Goal: Transaction & Acquisition: Purchase product/service

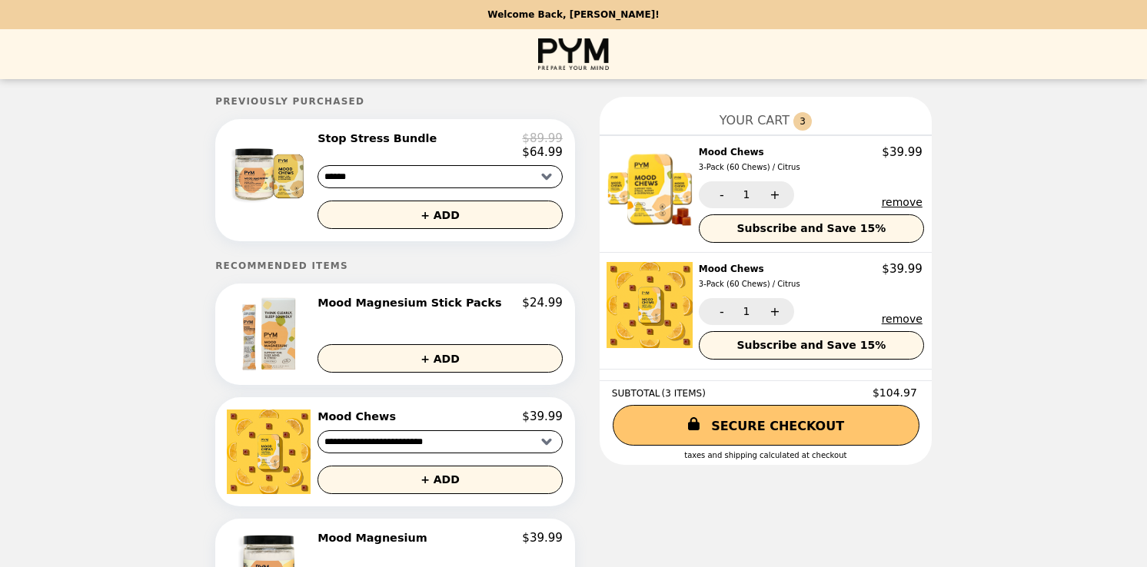
click at [883, 318] on button "remove" at bounding box center [902, 319] width 41 height 12
click at [883, 315] on button "remove" at bounding box center [902, 319] width 41 height 12
click at [883, 315] on div at bounding box center [858, 317] width 128 height 13
click at [883, 315] on button "remove" at bounding box center [902, 319] width 41 height 12
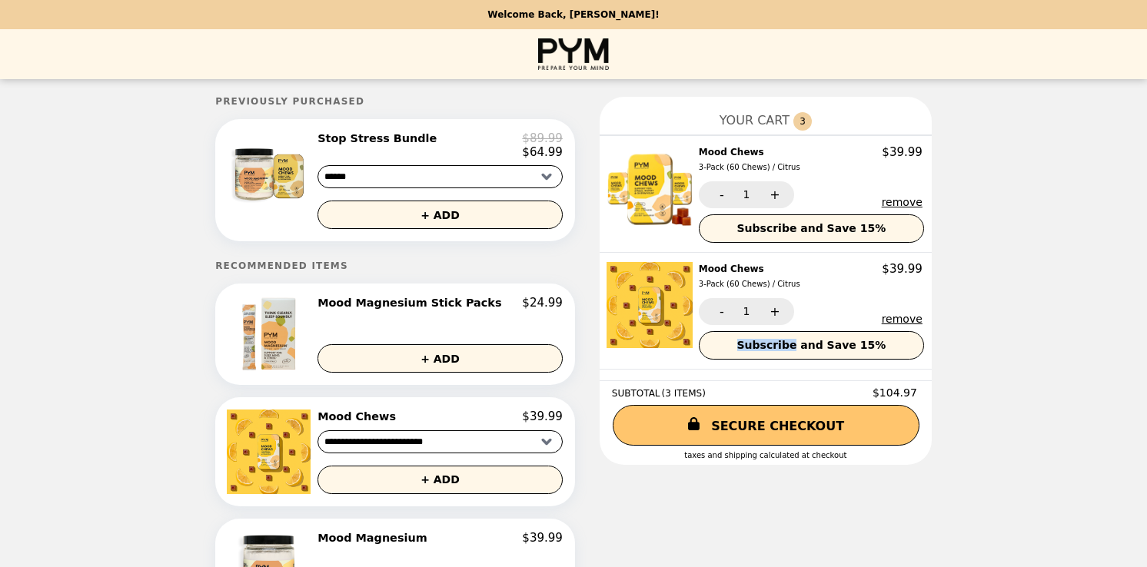
click at [883, 315] on button "remove" at bounding box center [902, 319] width 41 height 12
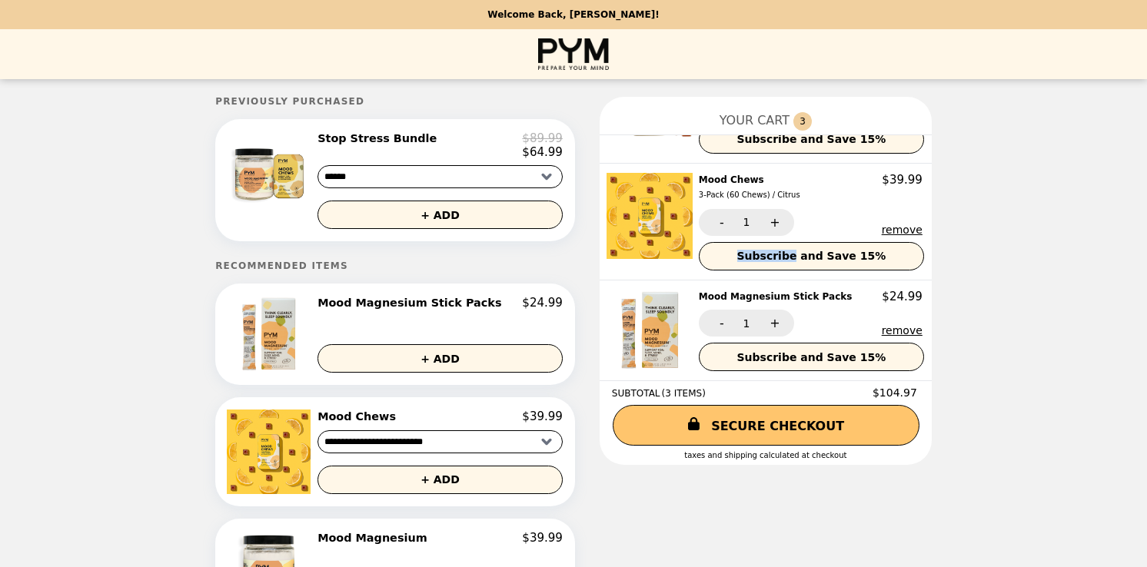
click at [882, 330] on button "remove" at bounding box center [902, 330] width 41 height 12
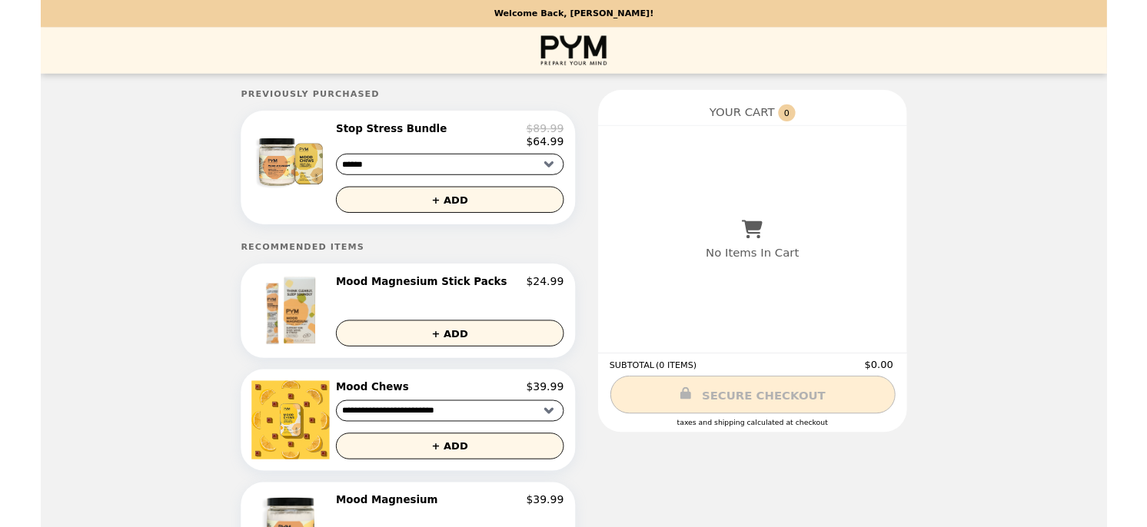
scroll to position [0, 0]
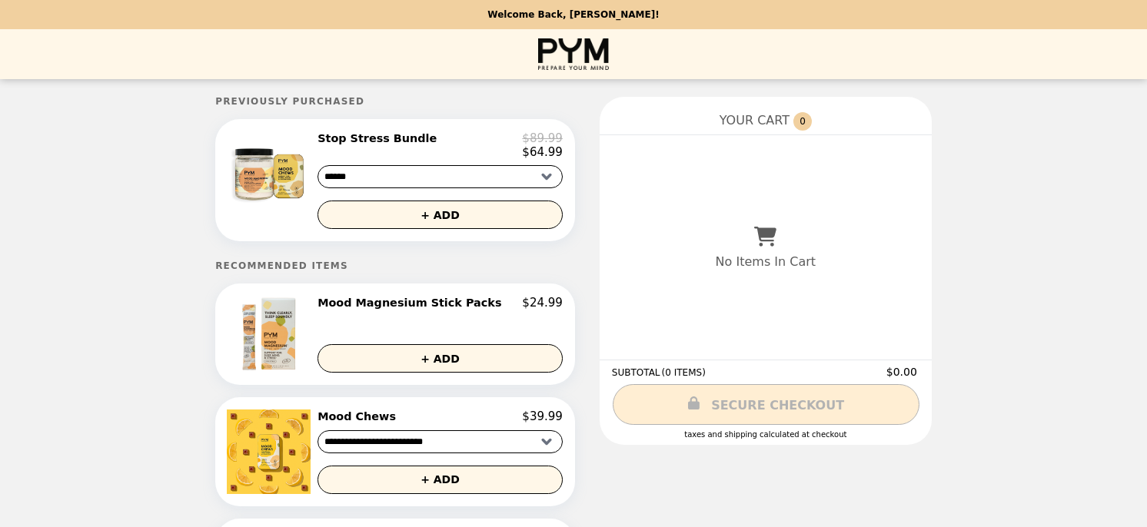
click at [584, 52] on img "Main" at bounding box center [573, 54] width 70 height 32
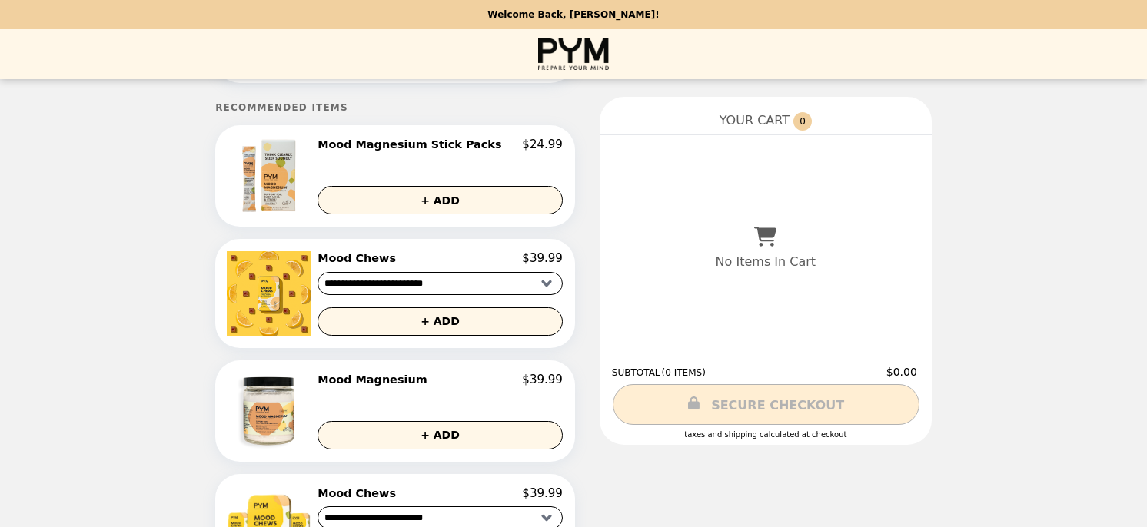
scroll to position [157, 0]
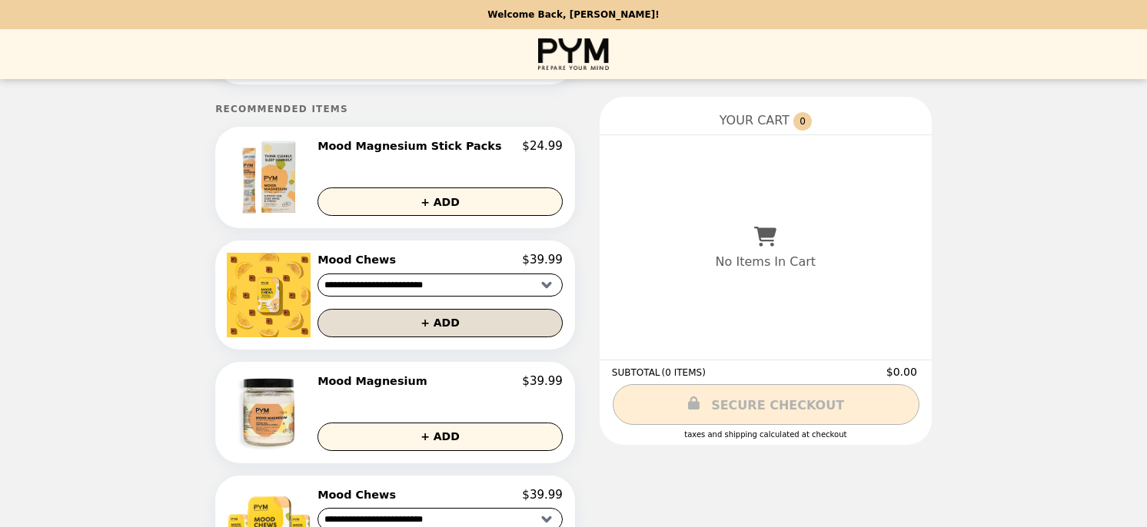
click at [397, 336] on div "**********" at bounding box center [395, 295] width 360 height 108
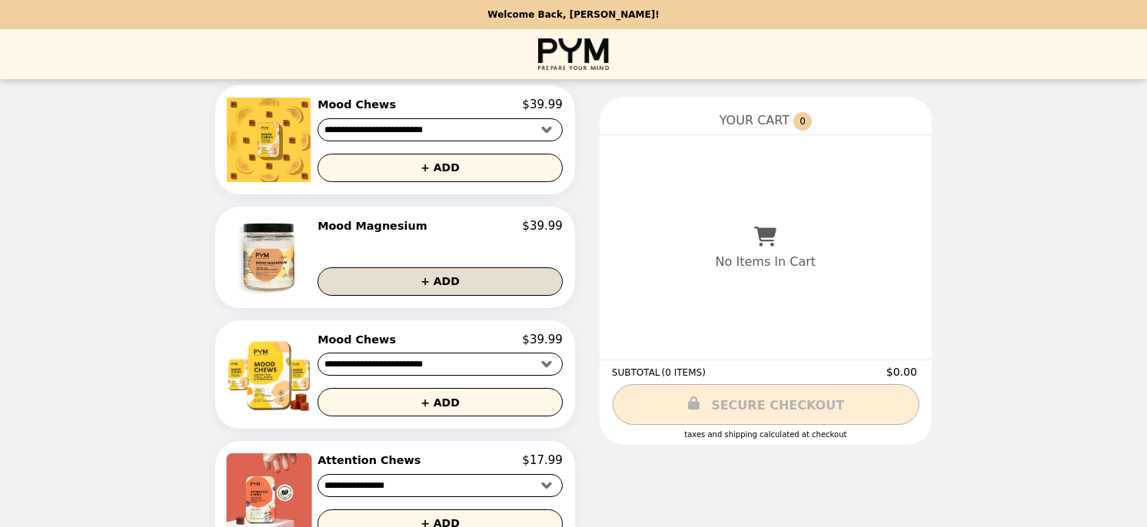
scroll to position [401, 0]
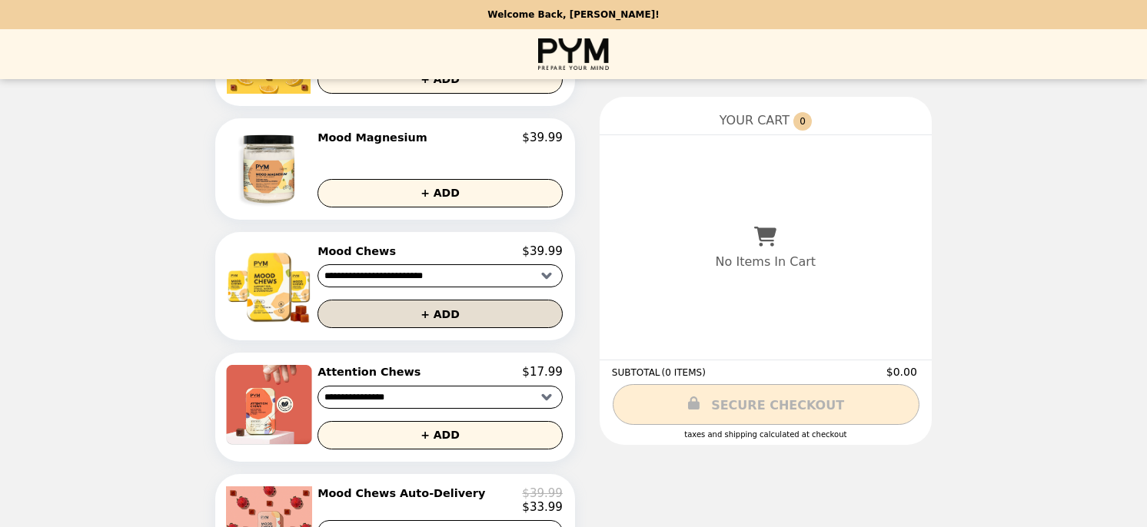
click at [444, 318] on button "+ ADD" at bounding box center [440, 314] width 245 height 28
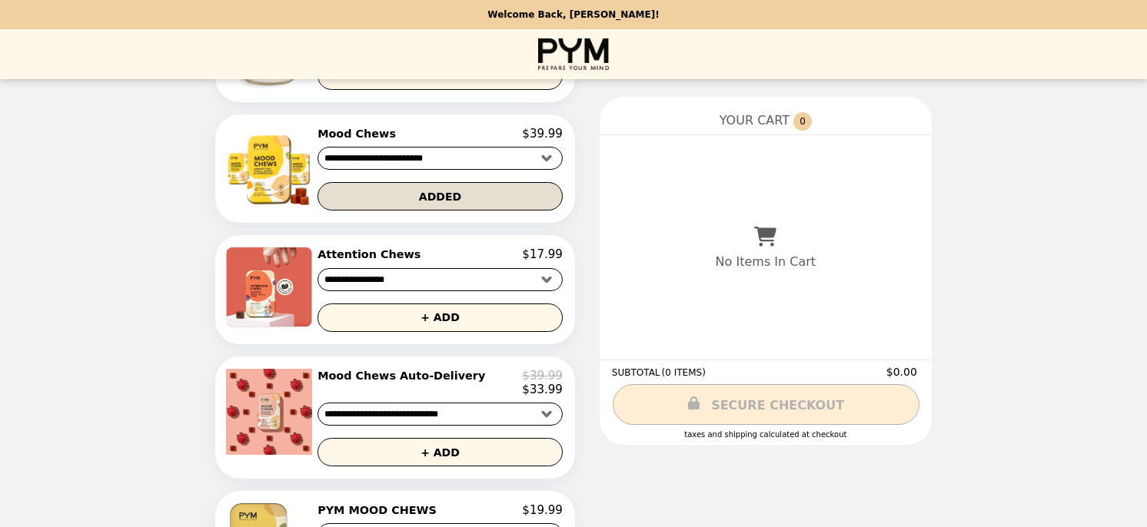
scroll to position [534, 0]
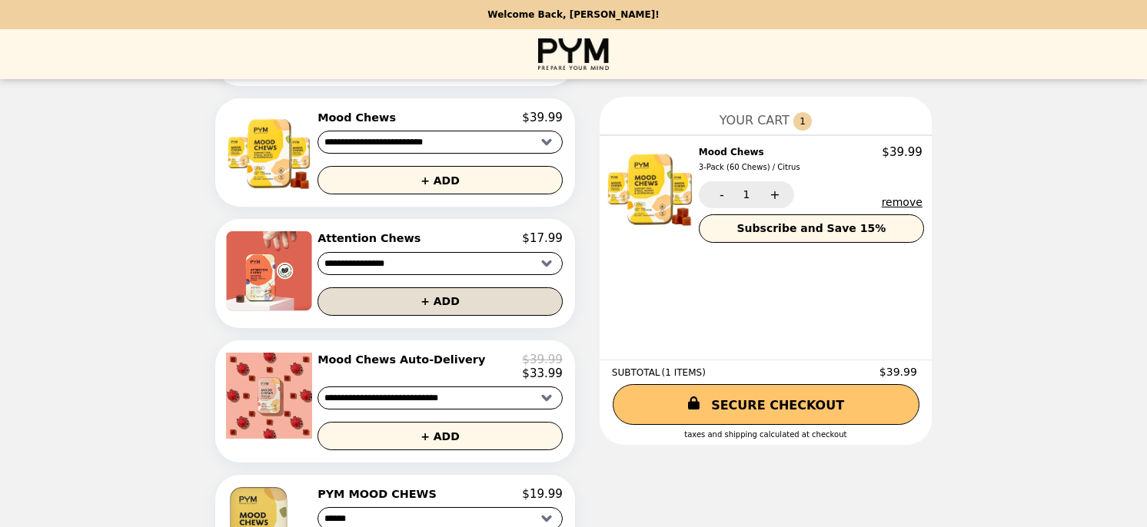
click at [444, 311] on button "+ ADD" at bounding box center [440, 302] width 245 height 28
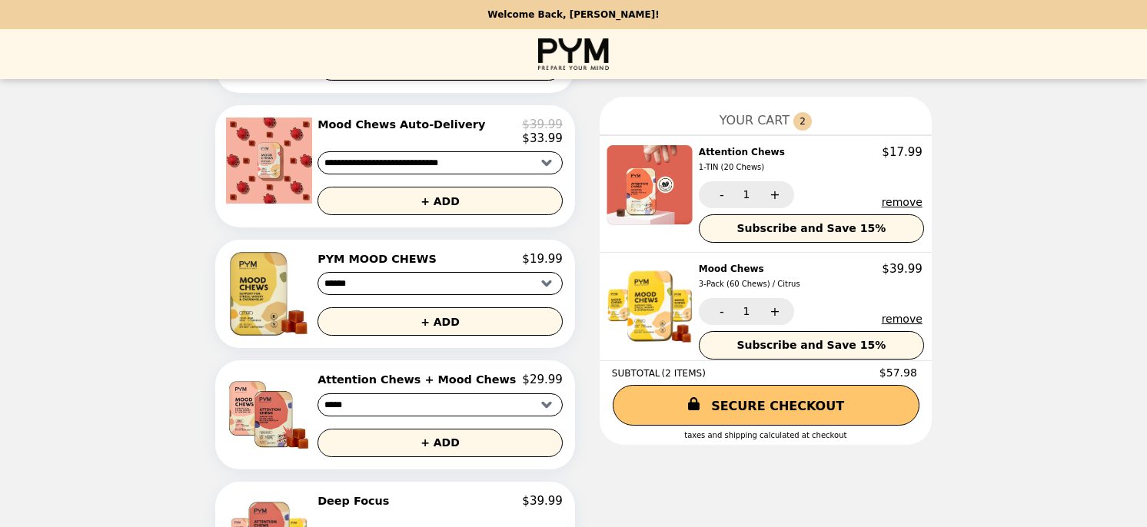
scroll to position [797, 0]
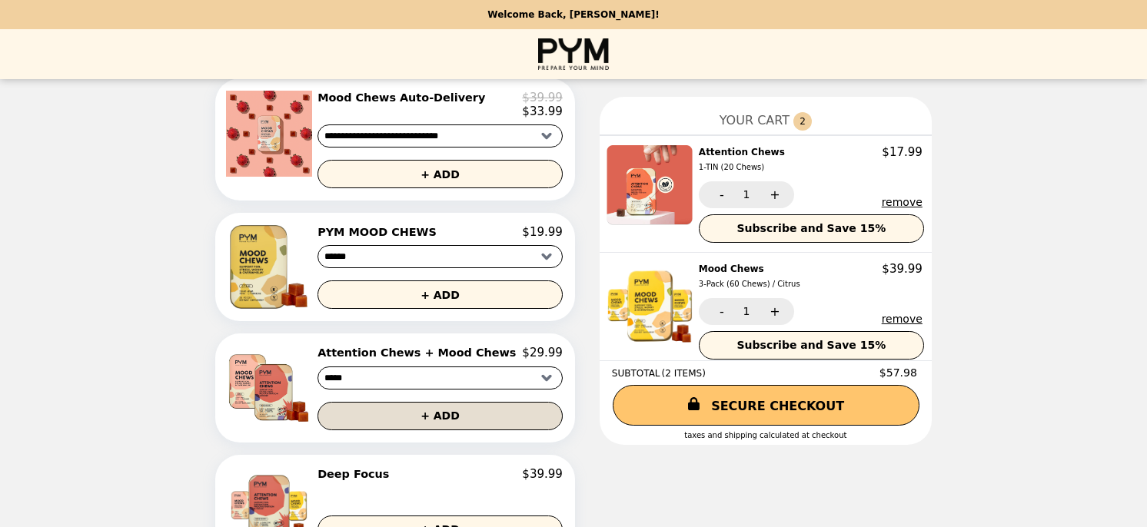
click at [432, 424] on button "+ ADD" at bounding box center [440, 416] width 245 height 28
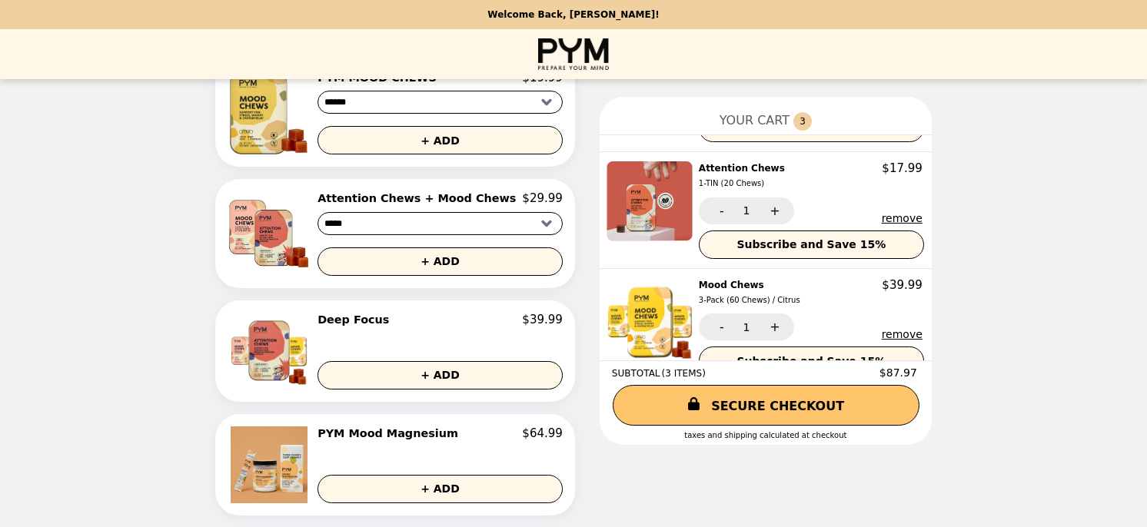
scroll to position [125, 0]
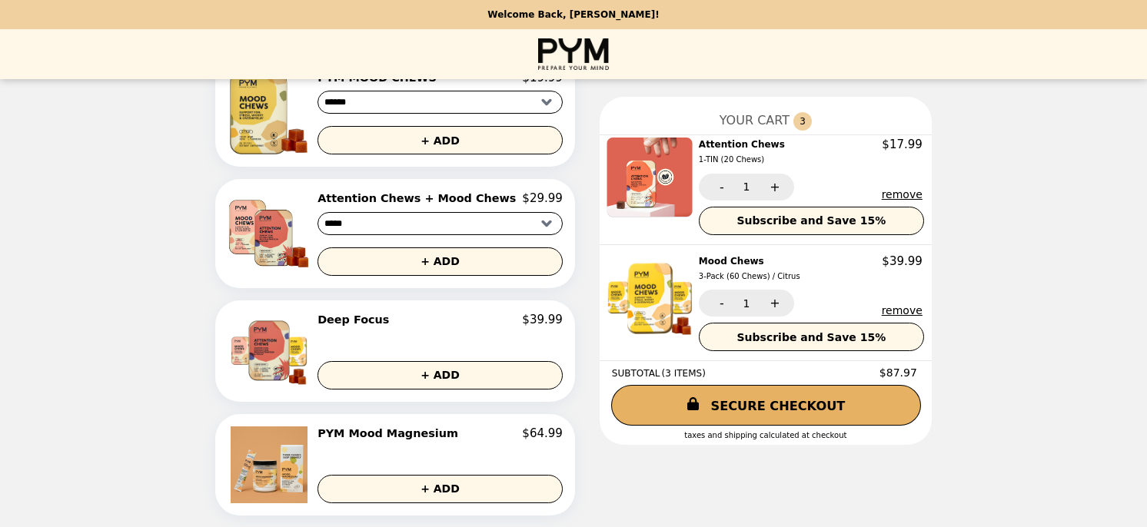
click at [688, 407] on icon at bounding box center [693, 404] width 12 height 13
